Goal: Transaction & Acquisition: Purchase product/service

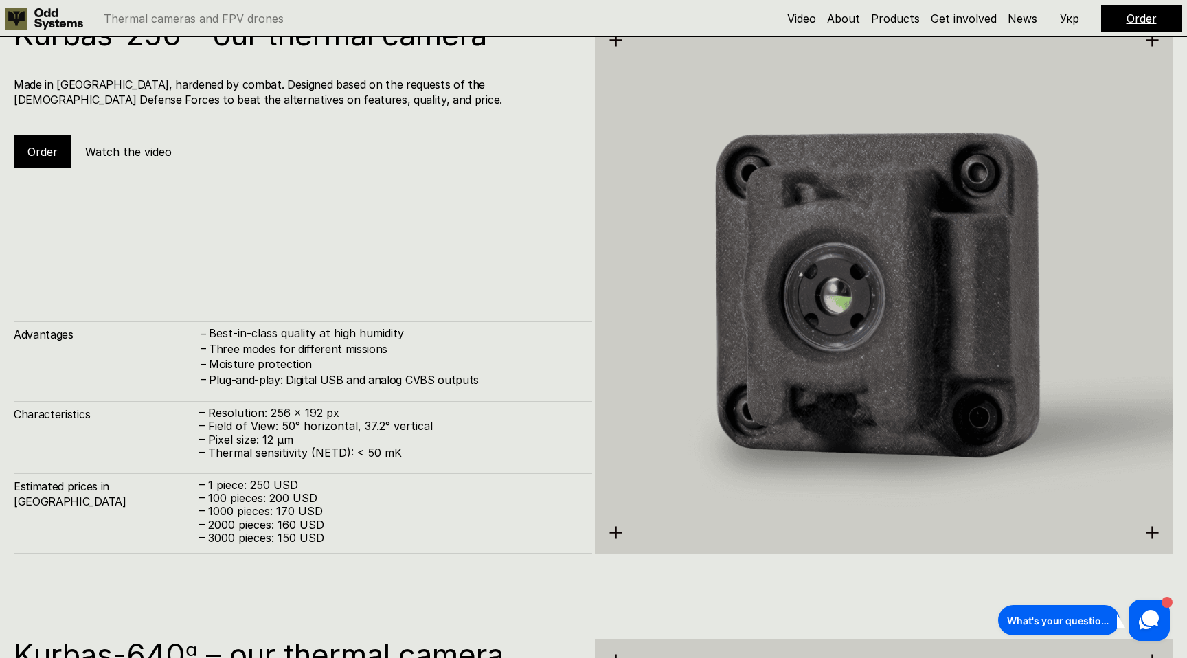
scroll to position [2039, 0]
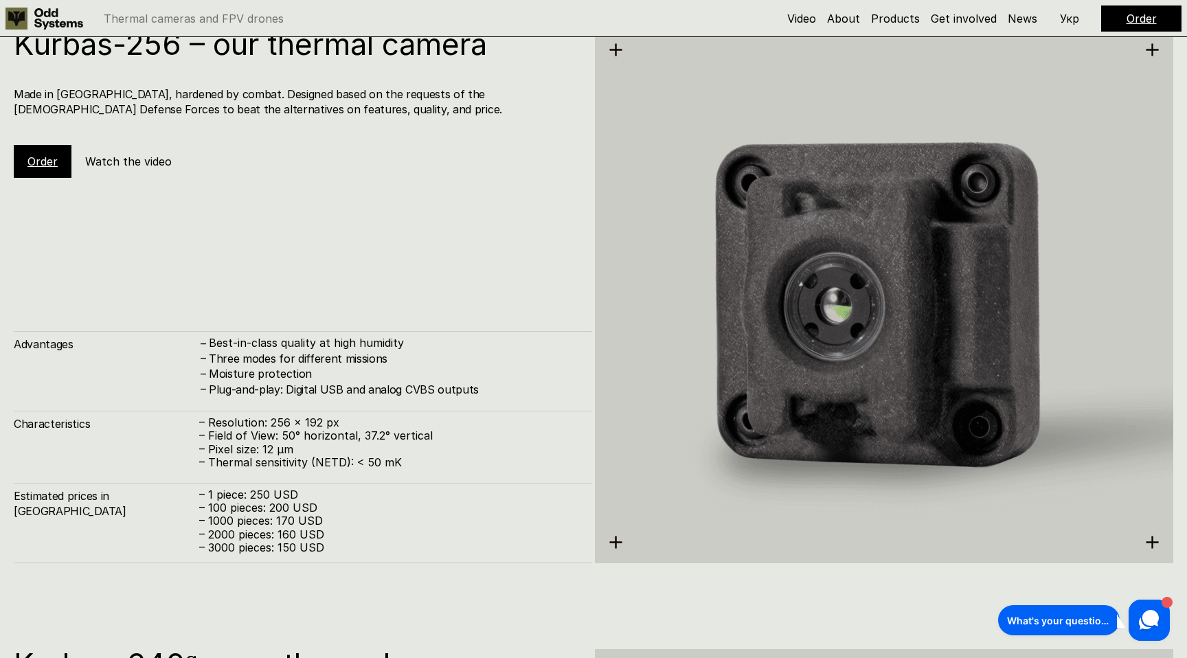
drag, startPoint x: 207, startPoint y: 372, endPoint x: 328, endPoint y: 376, distance: 121.6
click at [328, 376] on div "– Moisture protection" at bounding box center [388, 373] width 379 height 15
click at [123, 107] on h4 "Made in [GEOGRAPHIC_DATA], hardened by combat. Designed based on the requests o…" at bounding box center [296, 102] width 565 height 31
click at [171, 112] on h4 "Made in [GEOGRAPHIC_DATA], hardened by combat. Designed based on the requests o…" at bounding box center [296, 102] width 565 height 31
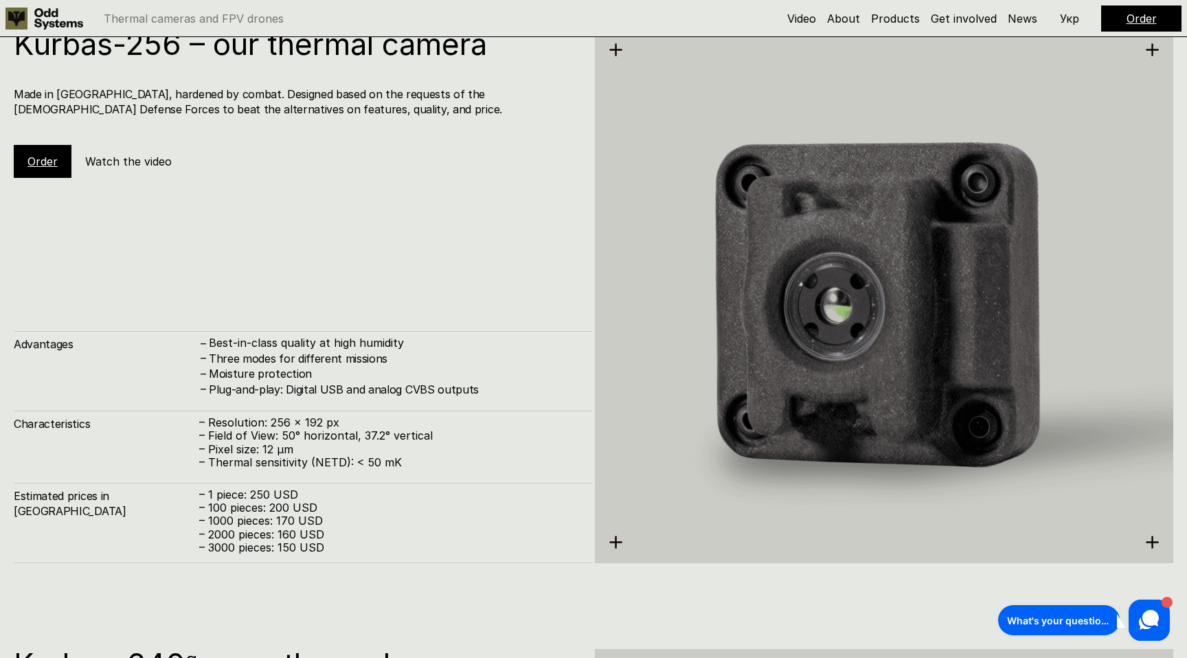
click at [238, 111] on h4 "Made in [GEOGRAPHIC_DATA], hardened by combat. Designed based on the requests o…" at bounding box center [296, 102] width 565 height 31
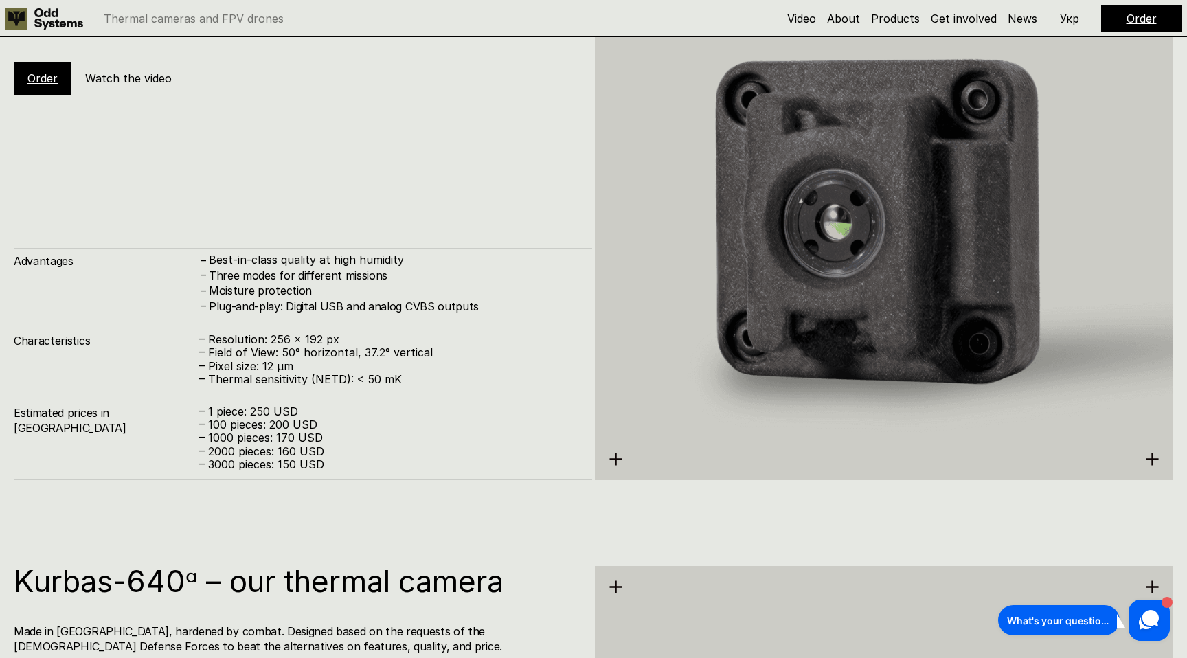
scroll to position [2130, 0]
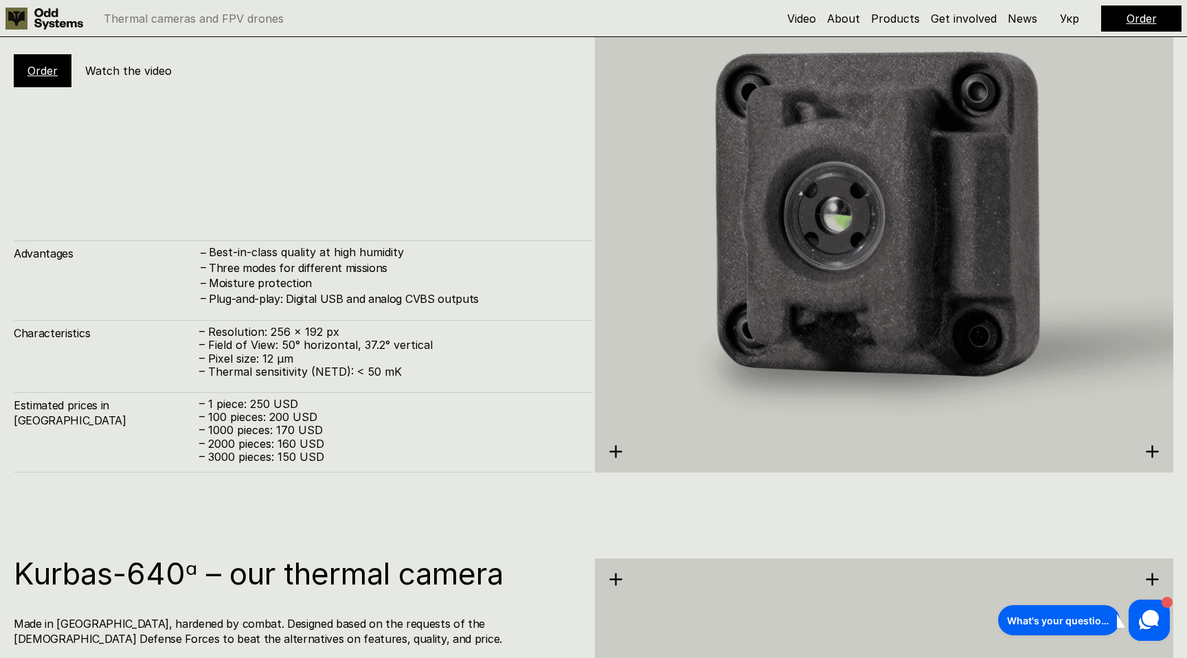
click at [264, 405] on p "– 1 piece: 250 USD" at bounding box center [388, 404] width 379 height 13
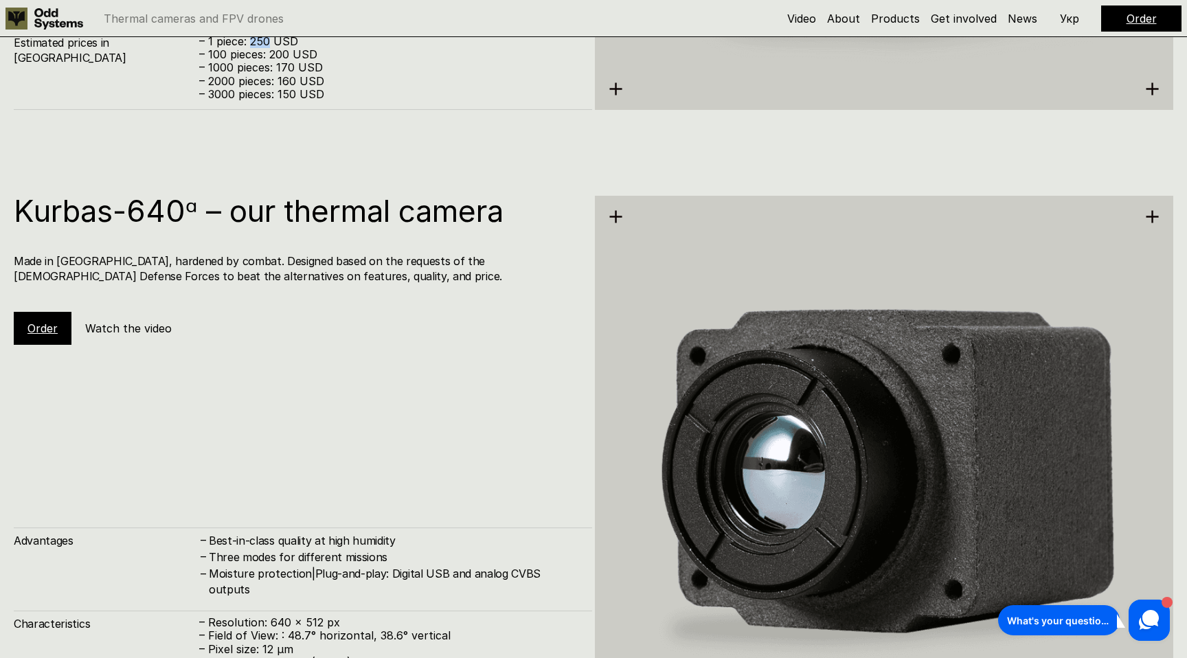
scroll to position [2494, 0]
click at [49, 328] on link "Order" at bounding box center [42, 327] width 30 height 14
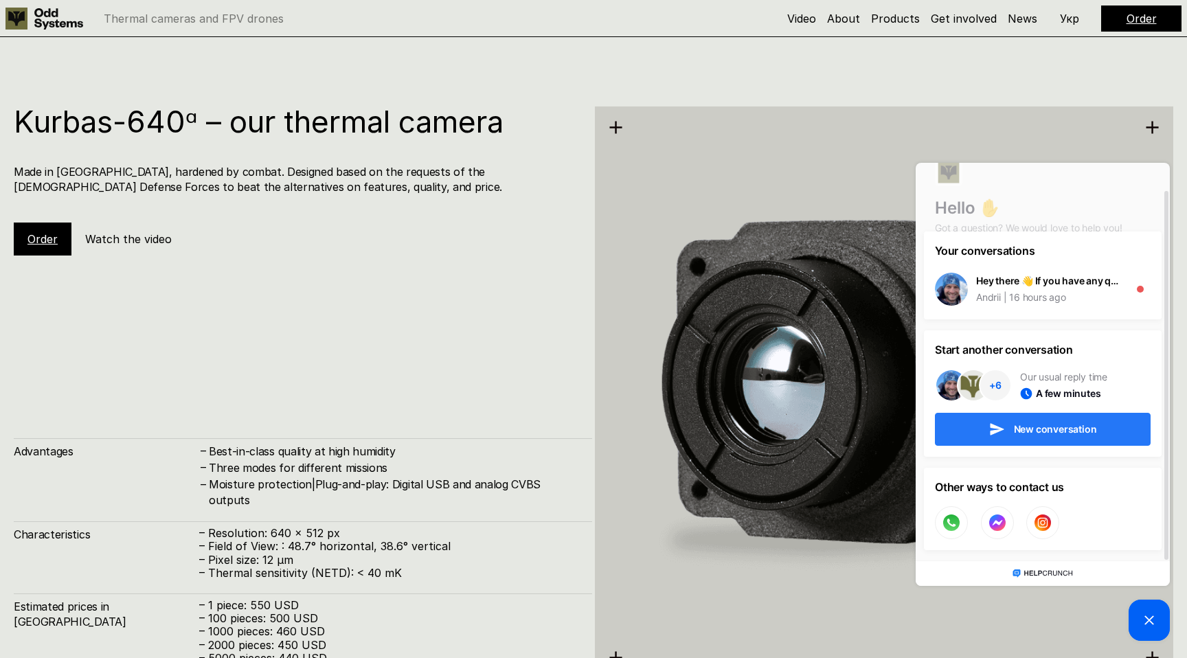
scroll to position [29, 0]
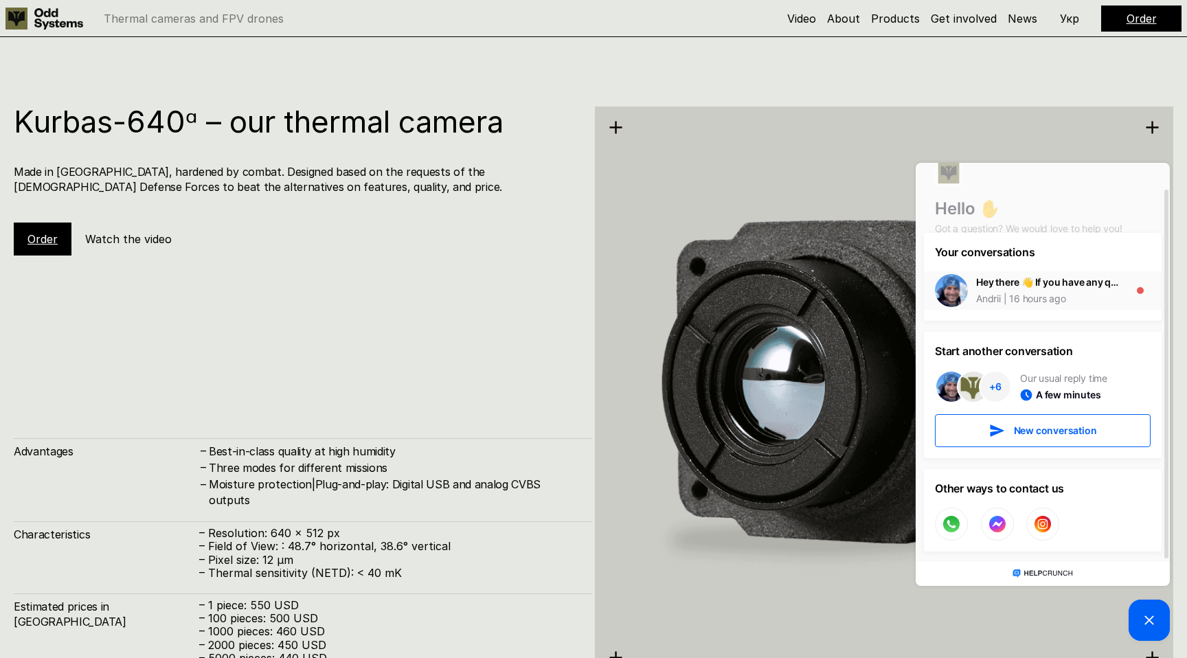
click at [1081, 282] on div "Hey there 👋 If you have any questions, we're here to help!" at bounding box center [1049, 282] width 146 height 14
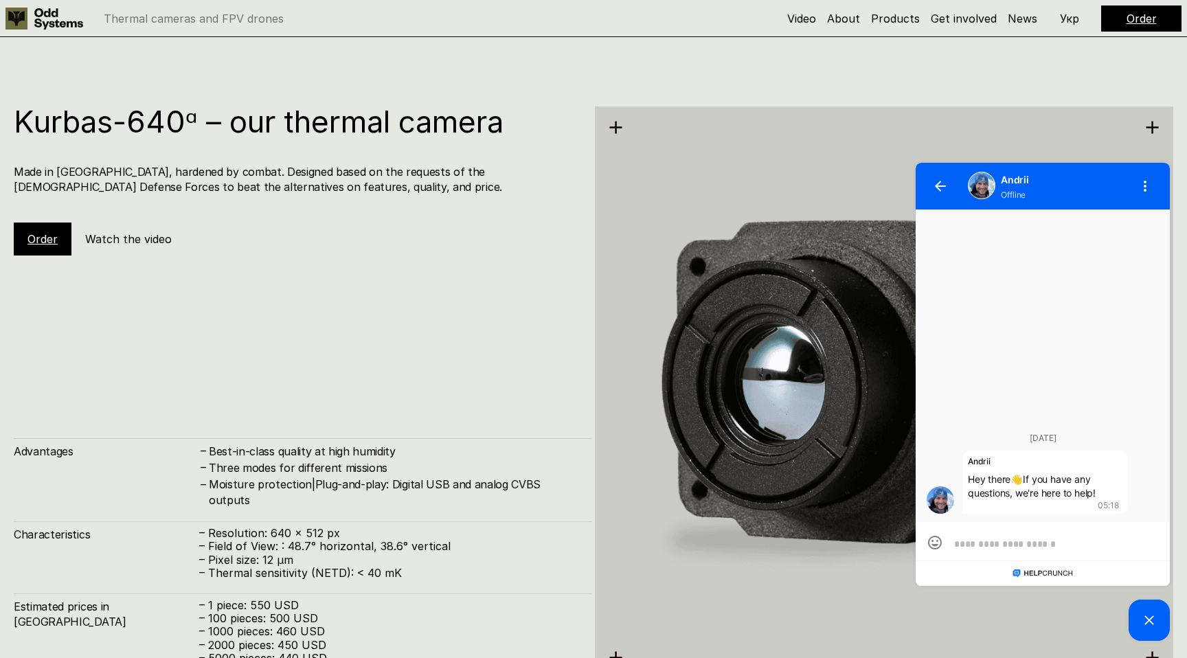
scroll to position [0, 0]
click at [945, 184] on icon "button" at bounding box center [940, 186] width 11 height 11
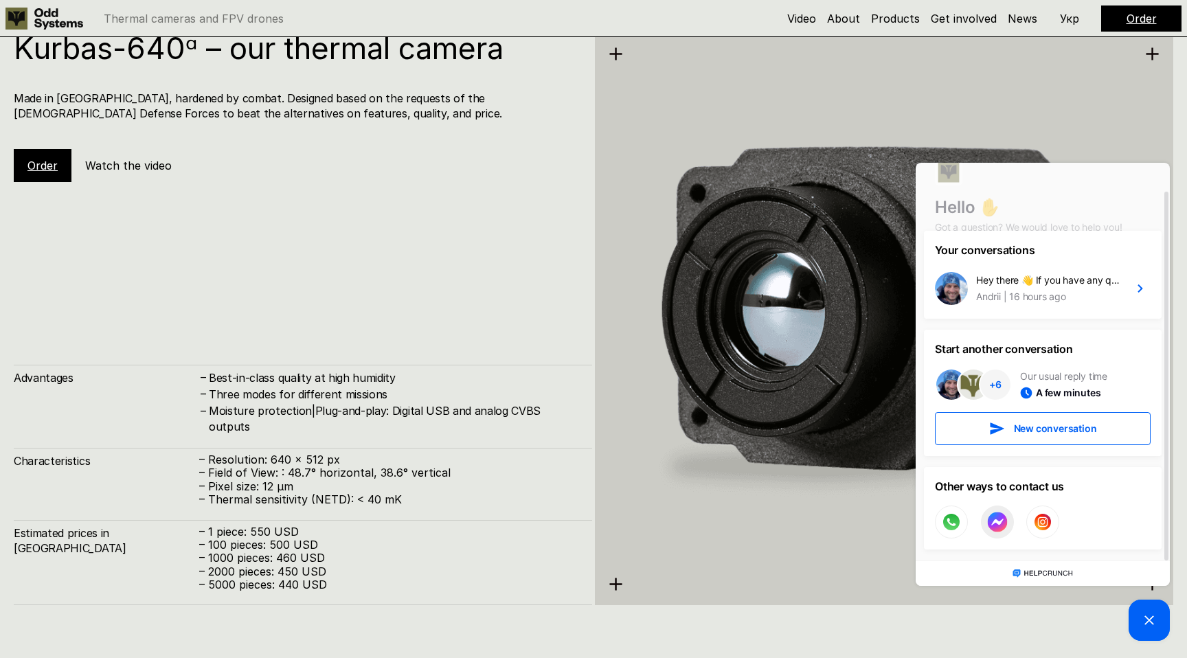
scroll to position [2660, 0]
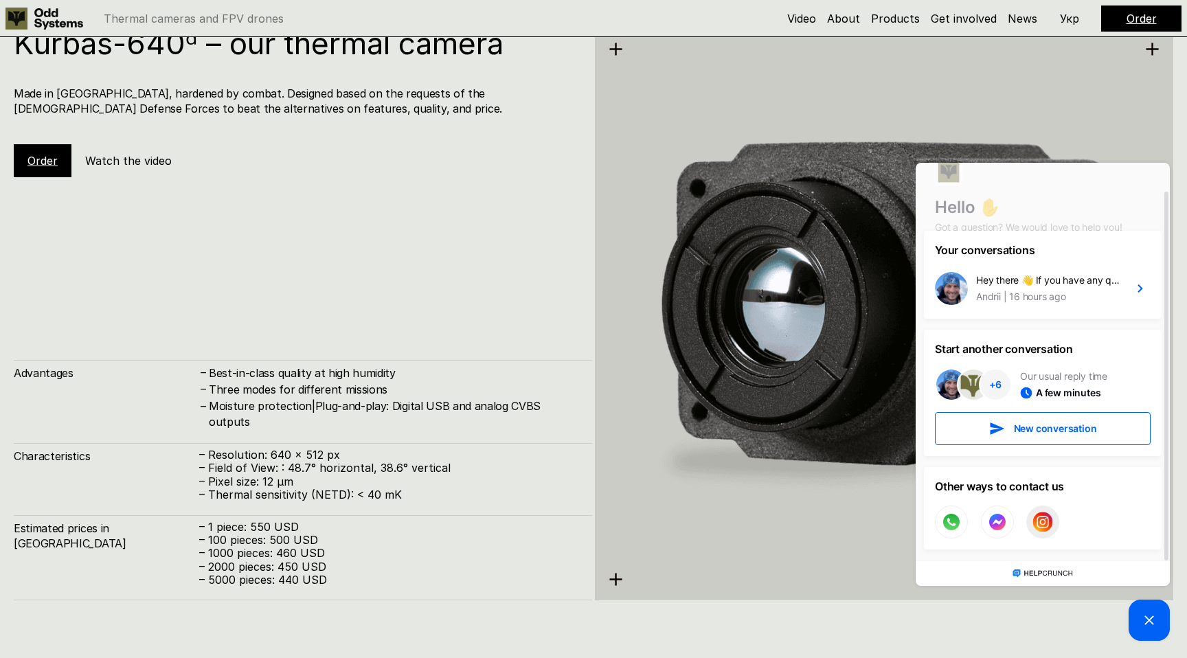
click at [1044, 524] on icon at bounding box center [1043, 522] width 12 height 12
click at [425, 278] on div "Kurbas-640ᵅ – our thermal camera Made in [GEOGRAPHIC_DATA], hardened by combat.…" at bounding box center [303, 314] width 578 height 572
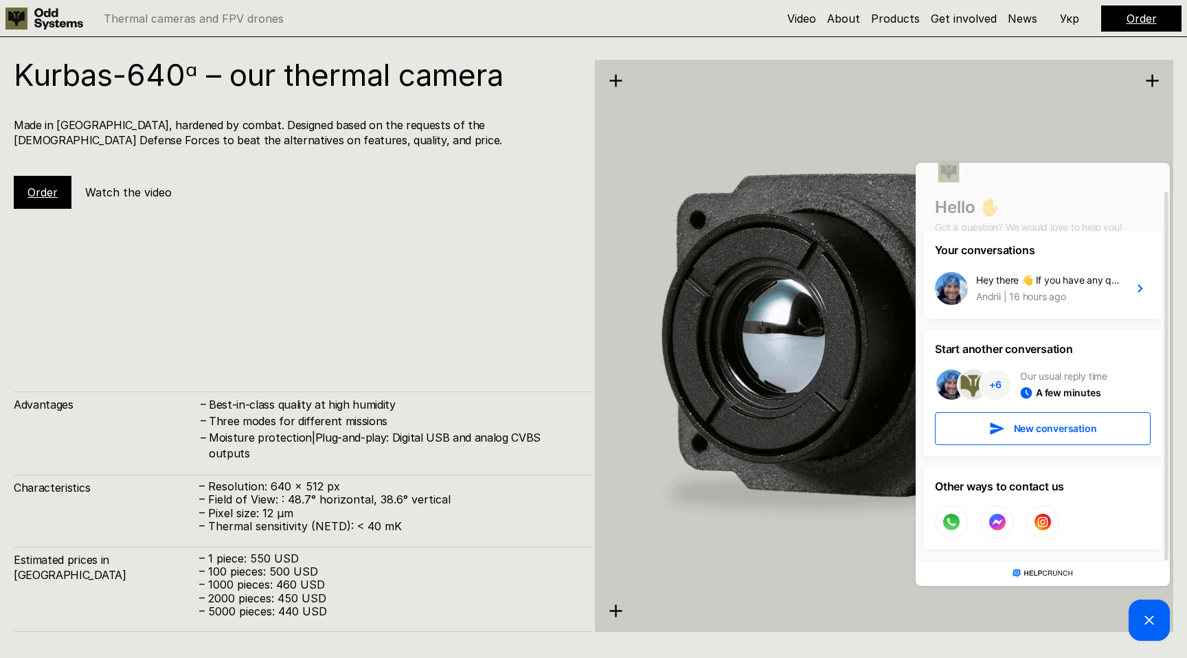
scroll to position [2635, 0]
